Goal: Task Accomplishment & Management: Use online tool/utility

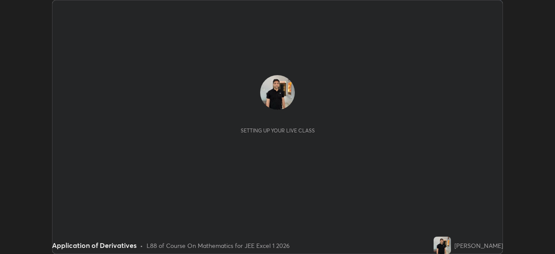
scroll to position [254, 555]
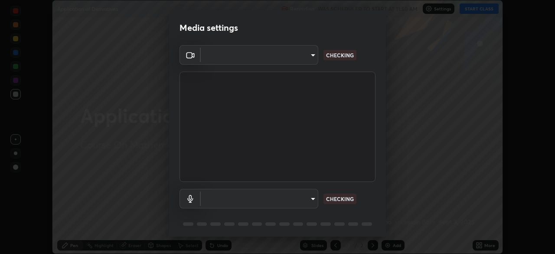
type input "100c0e0e409b1508d569c815e84311e0868d033d0fb9fb46bc53c870fbf18875"
type input "default"
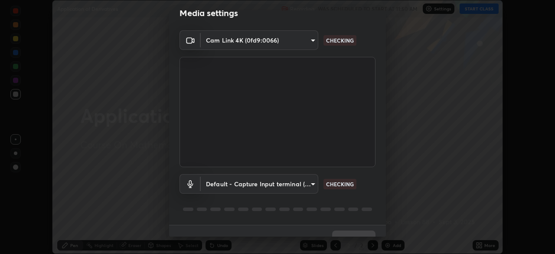
scroll to position [31, 0]
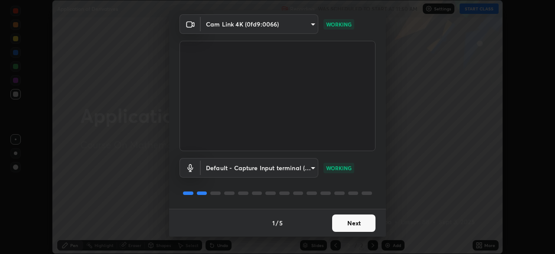
click at [363, 225] on button "Next" at bounding box center [353, 222] width 43 height 17
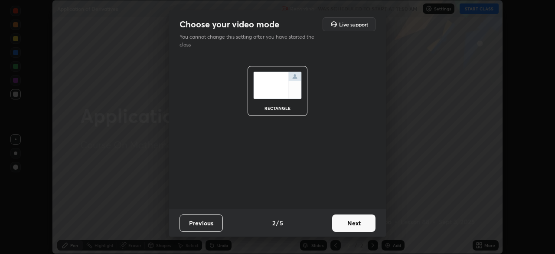
click at [367, 224] on button "Next" at bounding box center [353, 222] width 43 height 17
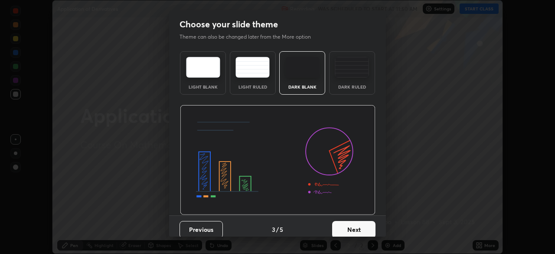
click at [370, 227] on button "Next" at bounding box center [353, 229] width 43 height 17
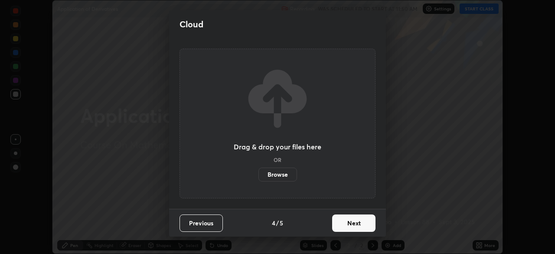
click at [369, 226] on button "Next" at bounding box center [353, 222] width 43 height 17
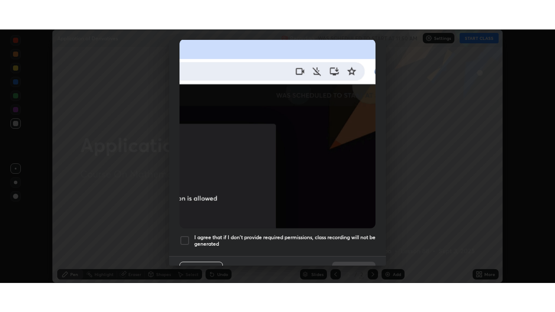
scroll to position [208, 0]
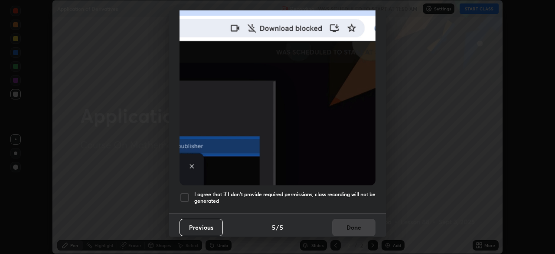
click at [182, 194] on div at bounding box center [185, 197] width 10 height 10
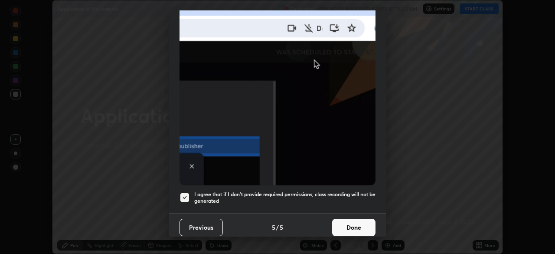
click at [349, 221] on button "Done" at bounding box center [353, 227] width 43 height 17
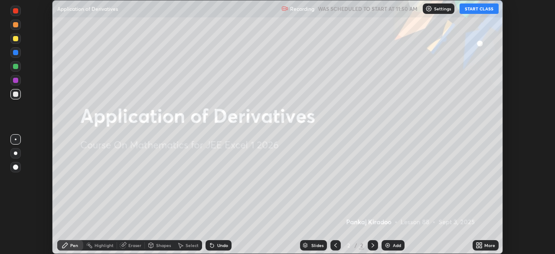
click at [477, 247] on icon at bounding box center [478, 246] width 2 height 2
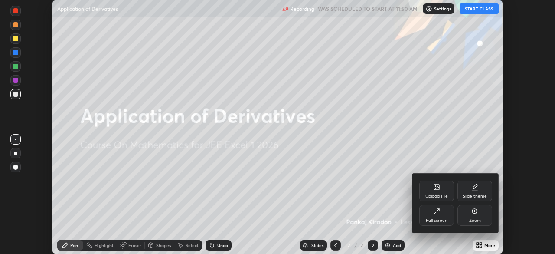
click at [439, 218] on div "Full screen" at bounding box center [437, 220] width 22 height 4
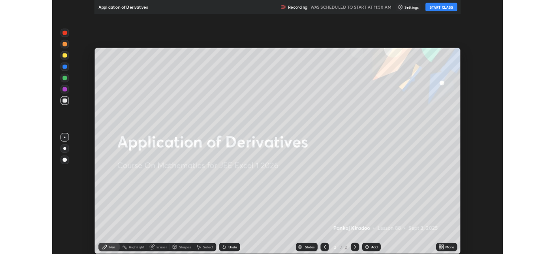
scroll to position [312, 555]
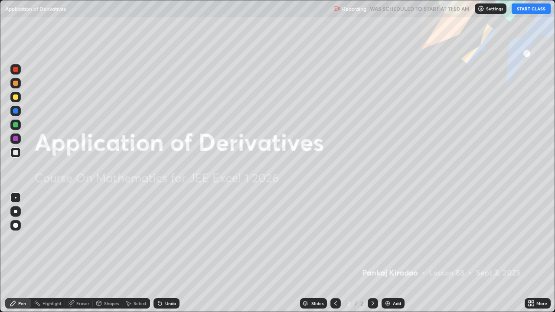
click at [522, 10] on button "START CLASS" at bounding box center [531, 8] width 39 height 10
click at [385, 253] on img at bounding box center [387, 303] width 7 height 7
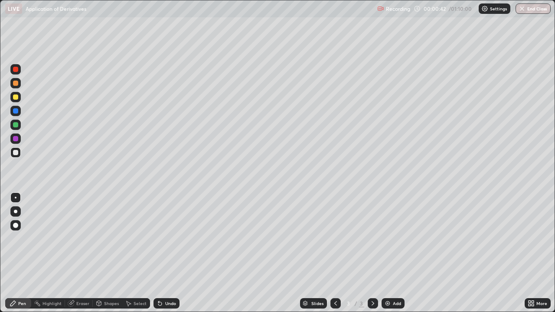
click at [16, 96] on div at bounding box center [15, 97] width 5 height 5
click at [167, 253] on div "Undo" at bounding box center [166, 303] width 26 height 10
click at [166, 253] on div "Undo" at bounding box center [166, 303] width 26 height 10
click at [165, 253] on div "Undo" at bounding box center [166, 303] width 26 height 10
click at [163, 253] on div "Undo" at bounding box center [166, 303] width 26 height 10
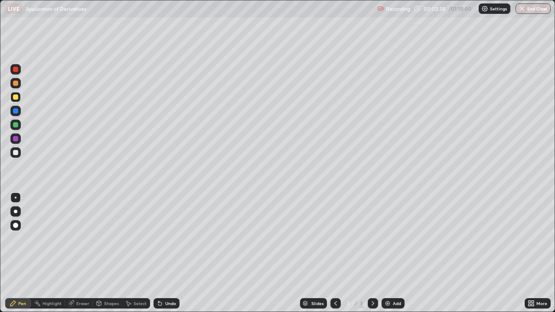
click at [164, 253] on div "Undo" at bounding box center [166, 303] width 26 height 10
click at [166, 253] on div "Undo" at bounding box center [166, 303] width 26 height 10
click at [168, 253] on div "Undo" at bounding box center [166, 303] width 26 height 10
click at [16, 155] on div at bounding box center [15, 152] width 5 height 5
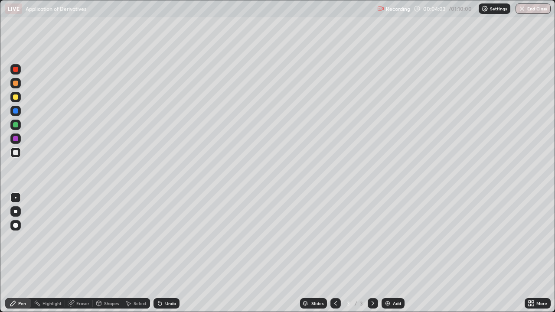
click at [165, 253] on div "Undo" at bounding box center [170, 303] width 11 height 4
click at [164, 253] on div "Undo" at bounding box center [166, 303] width 26 height 10
click at [163, 253] on div "Undo" at bounding box center [166, 303] width 26 height 10
click at [162, 253] on icon at bounding box center [160, 303] width 7 height 7
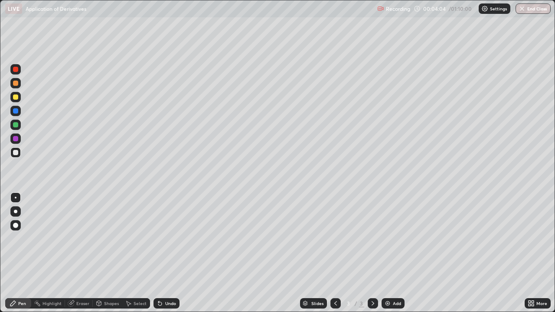
click at [162, 253] on icon at bounding box center [160, 303] width 7 height 7
click at [161, 253] on icon at bounding box center [160, 303] width 7 height 7
click at [160, 253] on icon at bounding box center [159, 303] width 3 height 3
click at [19, 100] on div at bounding box center [15, 97] width 10 height 10
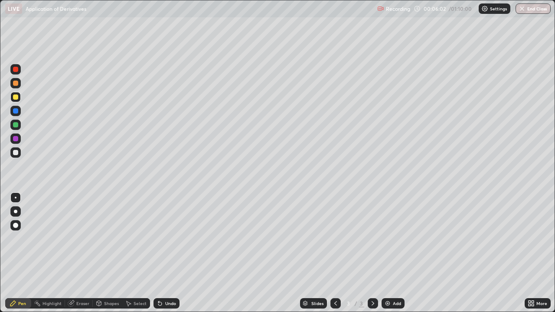
click at [163, 253] on div "Undo" at bounding box center [166, 303] width 26 height 10
click at [385, 253] on img at bounding box center [387, 303] width 7 height 7
click at [15, 156] on div at bounding box center [15, 152] width 10 height 10
click at [387, 253] on img at bounding box center [387, 303] width 7 height 7
click at [333, 253] on div at bounding box center [335, 303] width 10 height 10
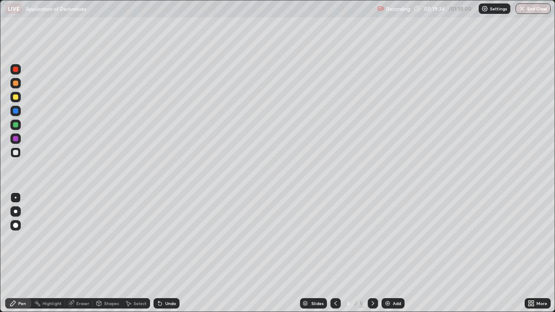
click at [383, 253] on div "Add" at bounding box center [393, 303] width 23 height 10
click at [16, 99] on div at bounding box center [15, 97] width 5 height 5
click at [163, 253] on div "Undo" at bounding box center [166, 303] width 26 height 10
click at [164, 253] on div "Undo" at bounding box center [166, 303] width 26 height 10
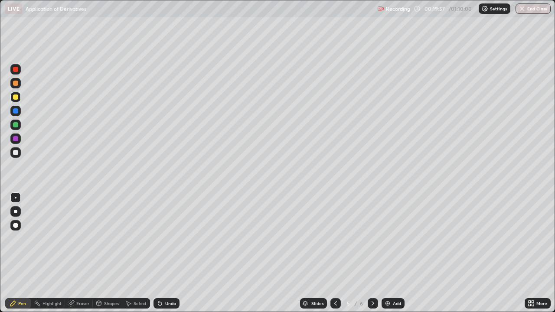
click at [17, 150] on div at bounding box center [15, 152] width 5 height 5
click at [16, 98] on div at bounding box center [15, 97] width 5 height 5
click at [395, 253] on div "Add" at bounding box center [397, 303] width 8 height 4
click at [336, 253] on icon at bounding box center [335, 303] width 3 height 4
click at [388, 253] on img at bounding box center [387, 303] width 7 height 7
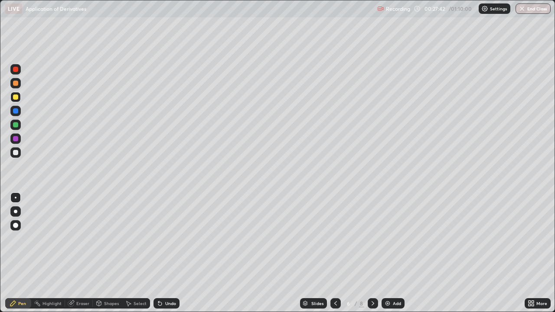
click at [164, 253] on div "Undo" at bounding box center [166, 303] width 26 height 10
click at [167, 253] on div "Undo" at bounding box center [170, 303] width 11 height 4
click at [165, 253] on div "Undo" at bounding box center [170, 303] width 11 height 4
click at [384, 253] on img at bounding box center [387, 303] width 7 height 7
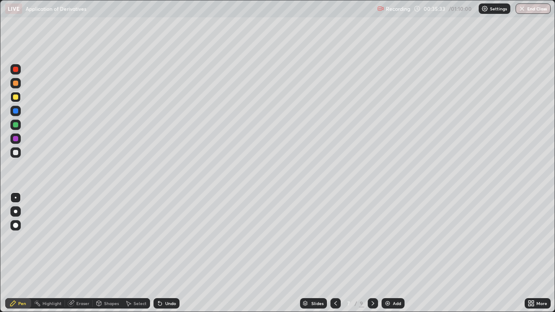
click at [16, 98] on div at bounding box center [15, 97] width 5 height 5
click at [165, 253] on div "Undo" at bounding box center [170, 303] width 11 height 4
click at [389, 253] on img at bounding box center [387, 303] width 7 height 7
click at [16, 153] on div at bounding box center [15, 152] width 5 height 5
click at [384, 253] on img at bounding box center [387, 303] width 7 height 7
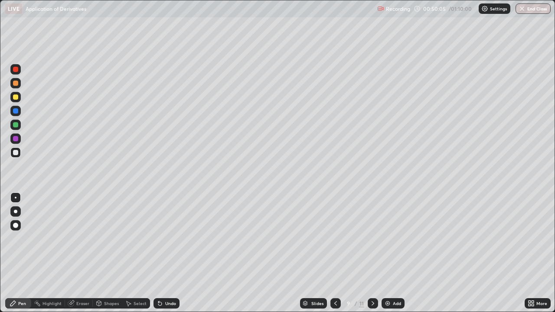
click at [14, 97] on div at bounding box center [15, 97] width 5 height 5
click at [15, 101] on div at bounding box center [15, 97] width 10 height 10
click at [16, 157] on div at bounding box center [15, 152] width 10 height 10
click at [16, 124] on div at bounding box center [15, 124] width 5 height 5
click at [386, 253] on img at bounding box center [387, 303] width 7 height 7
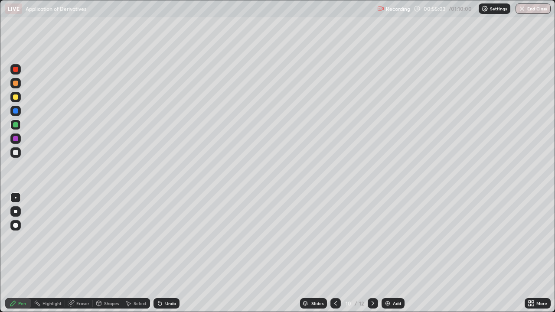
click at [15, 98] on div at bounding box center [15, 97] width 5 height 5
click at [161, 253] on icon at bounding box center [160, 303] width 7 height 7
click at [17, 152] on div at bounding box center [15, 152] width 5 height 5
click at [385, 253] on img at bounding box center [387, 303] width 7 height 7
click at [172, 253] on div "Undo" at bounding box center [170, 303] width 11 height 4
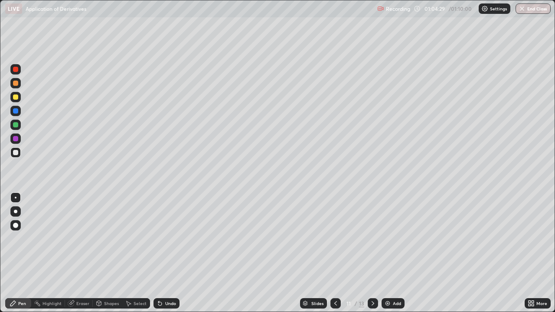
click at [525, 9] on button "End Class" at bounding box center [533, 8] width 35 height 10
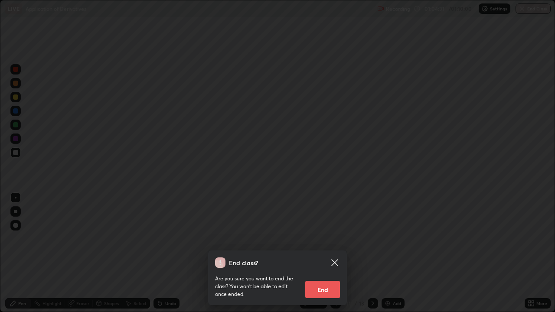
click at [330, 253] on button "End" at bounding box center [322, 289] width 35 height 17
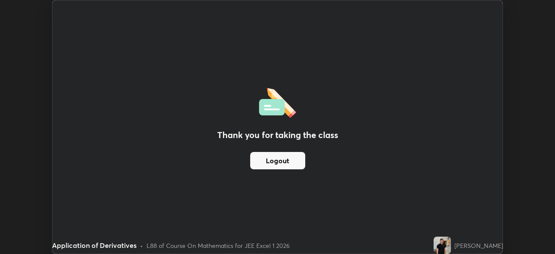
scroll to position [43107, 42805]
